Goal: Task Accomplishment & Management: Manage account settings

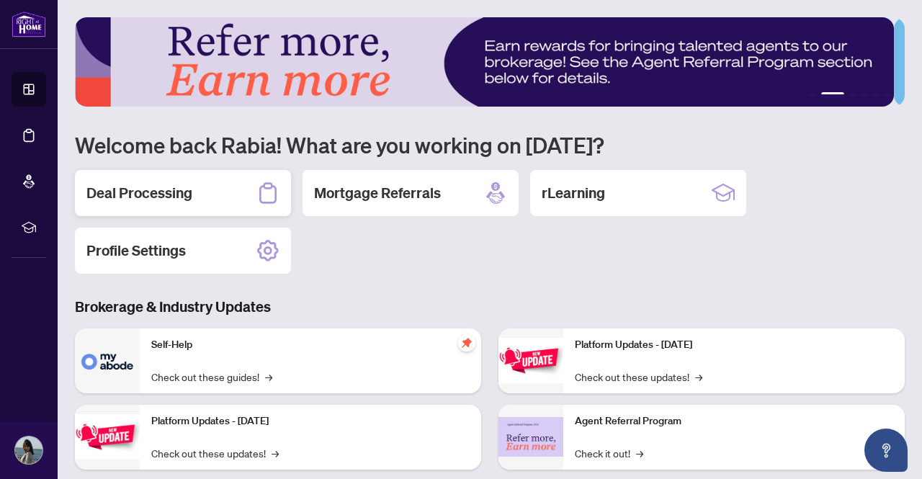
click at [226, 190] on div "Deal Processing" at bounding box center [183, 193] width 216 height 46
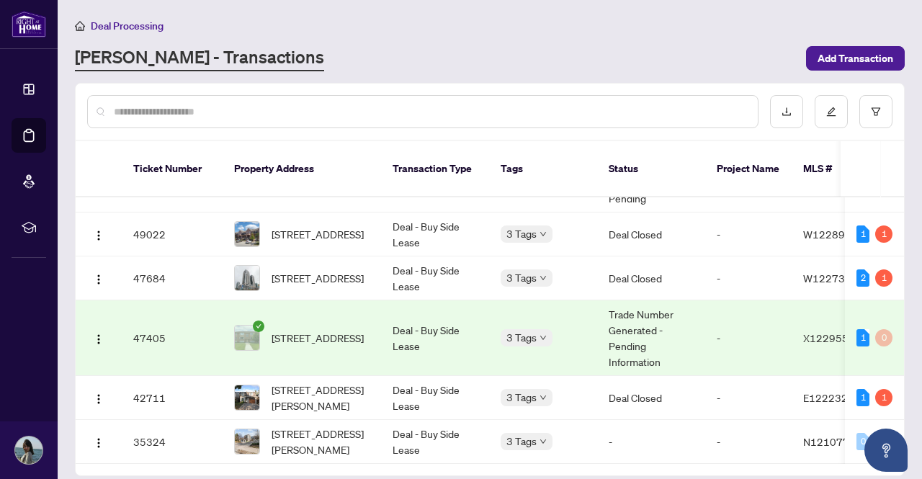
scroll to position [63, 0]
click at [643, 303] on td "Trade Number Generated - Pending Information" at bounding box center [651, 338] width 108 height 76
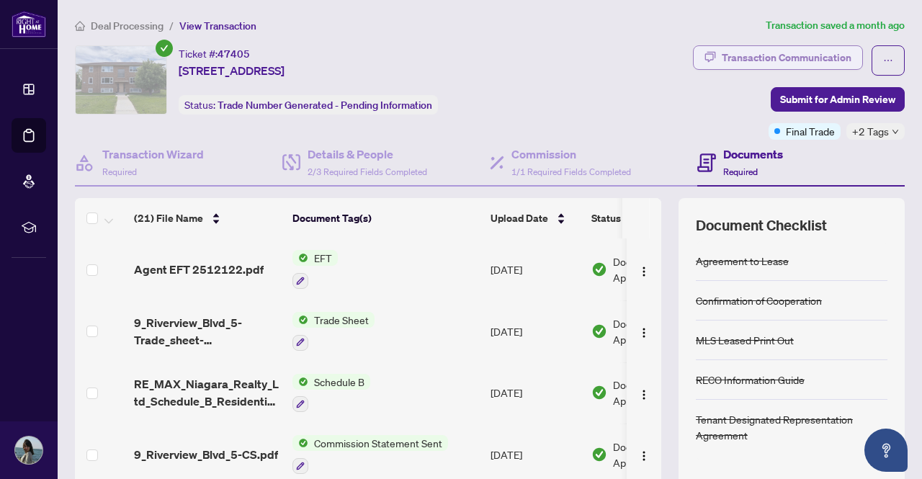
click at [726, 61] on div "Transaction Communication" at bounding box center [787, 57] width 130 height 23
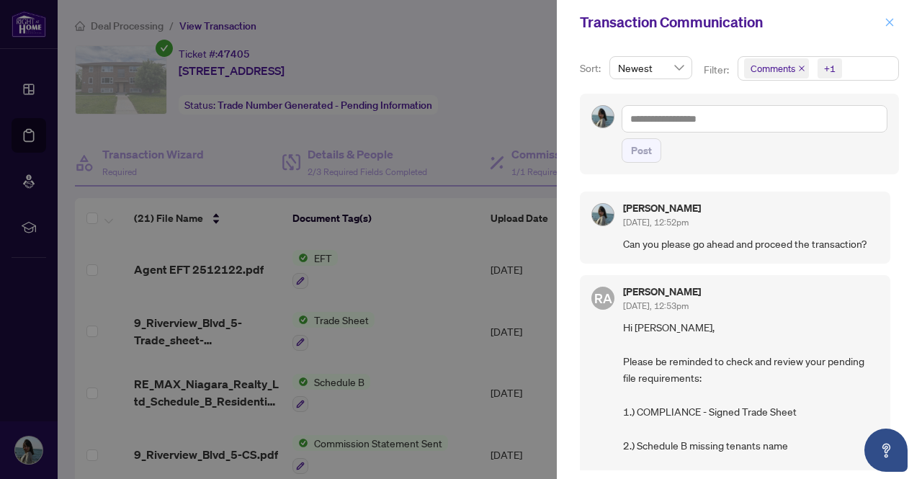
click at [891, 30] on span "button" at bounding box center [890, 22] width 10 height 23
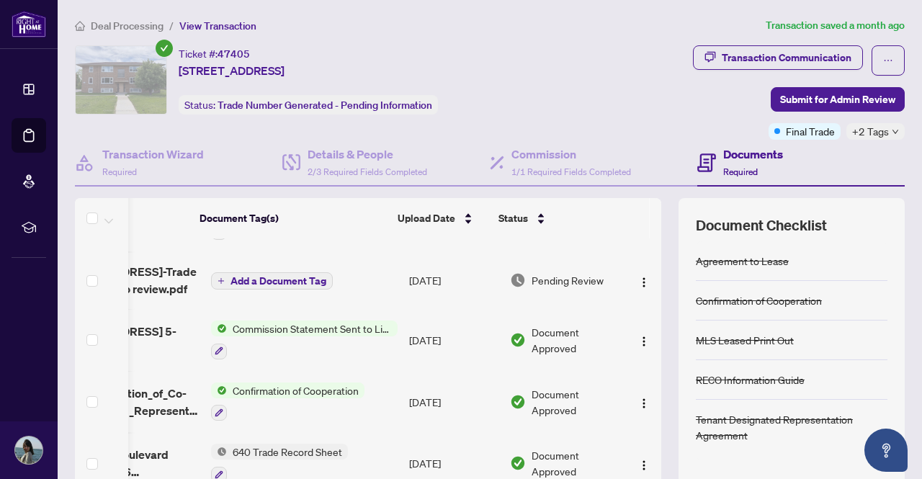
scroll to position [345, 97]
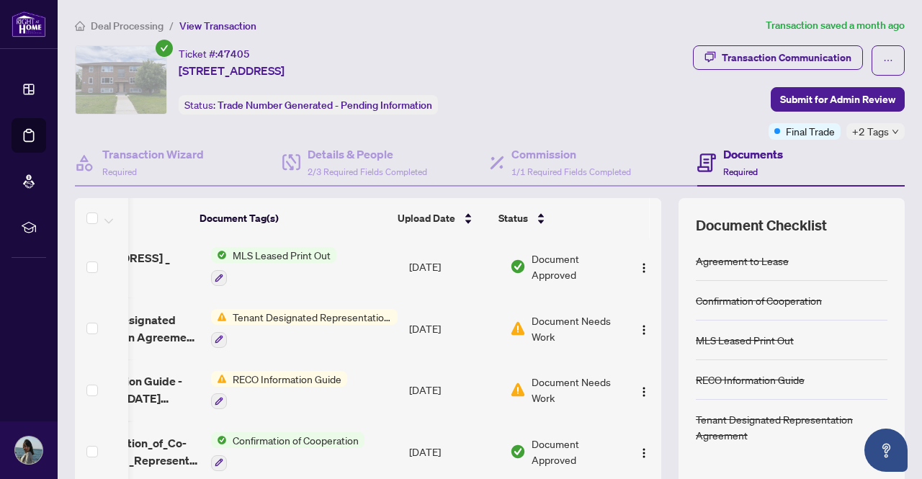
click at [532, 316] on span "Document Needs Work" at bounding box center [576, 329] width 89 height 32
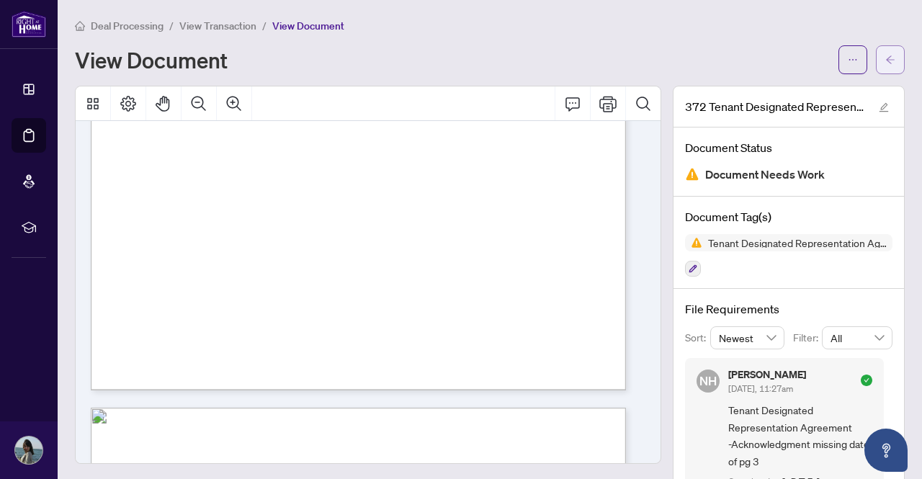
click at [876, 58] on button "button" at bounding box center [890, 59] width 29 height 29
